Goal: Task Accomplishment & Management: Manage account settings

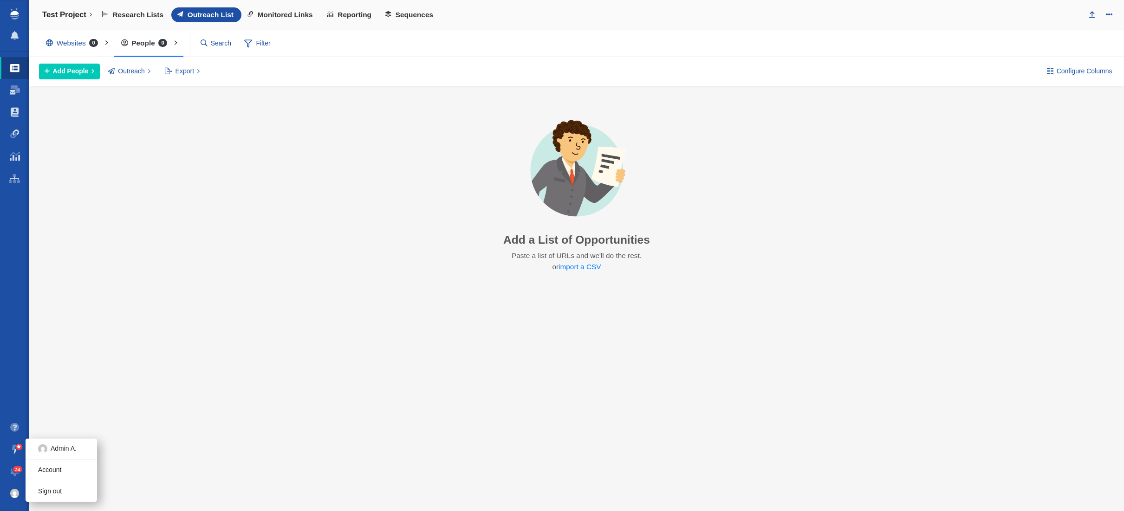
click at [15, 496] on img at bounding box center [14, 493] width 9 height 9
click at [48, 472] on link "Account" at bounding box center [62, 470] width 72 height 14
